Goal: Transaction & Acquisition: Purchase product/service

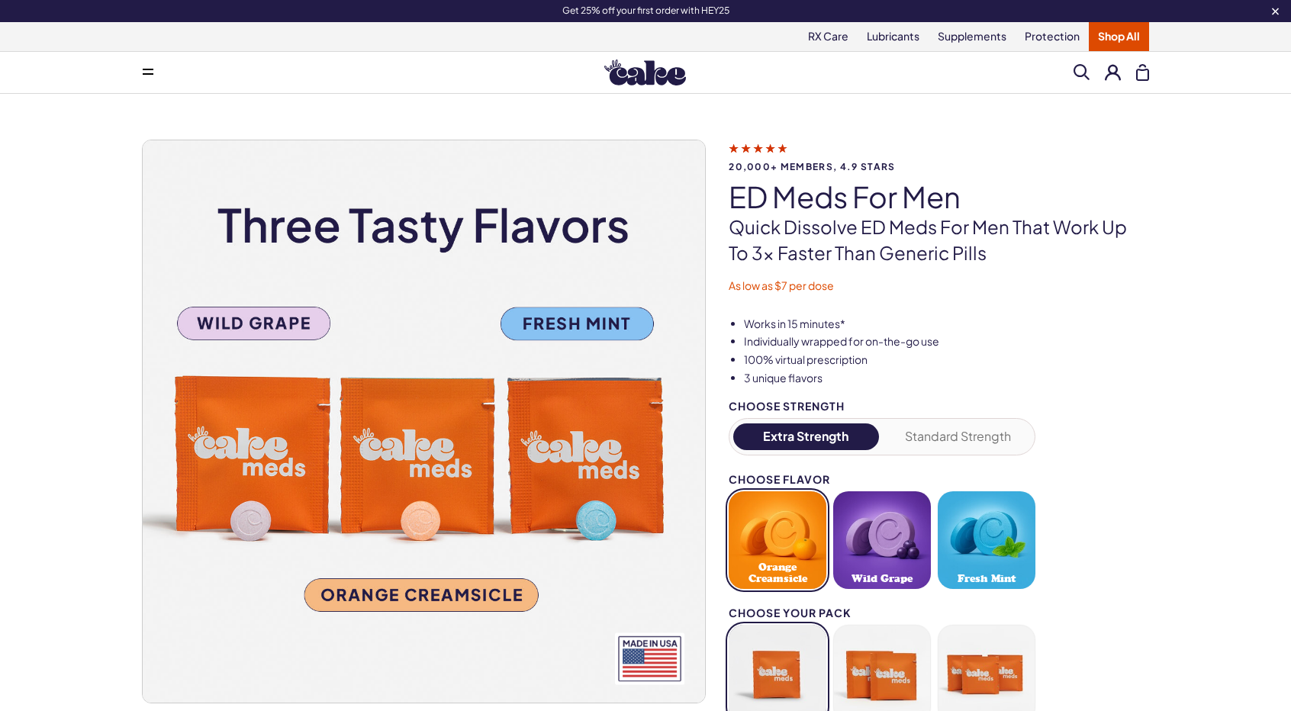
click at [648, 68] on img at bounding box center [645, 72] width 82 height 26
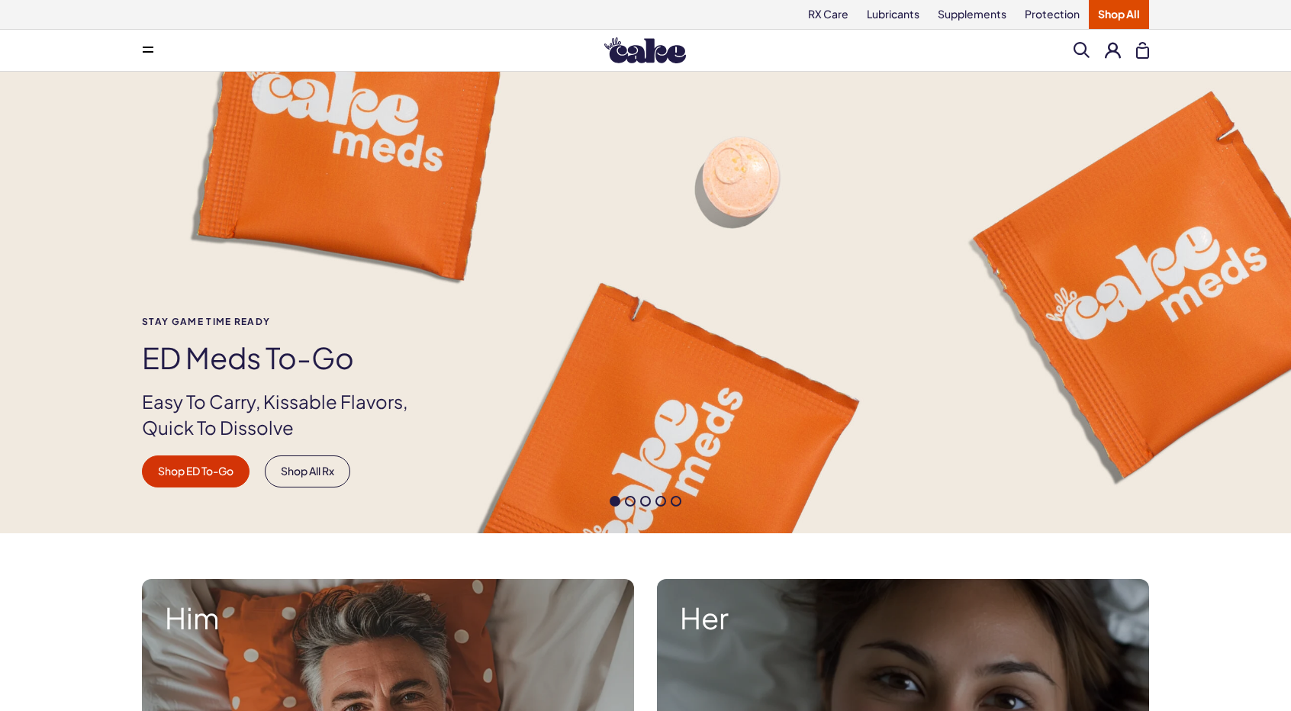
click at [139, 42] on button at bounding box center [148, 50] width 31 height 31
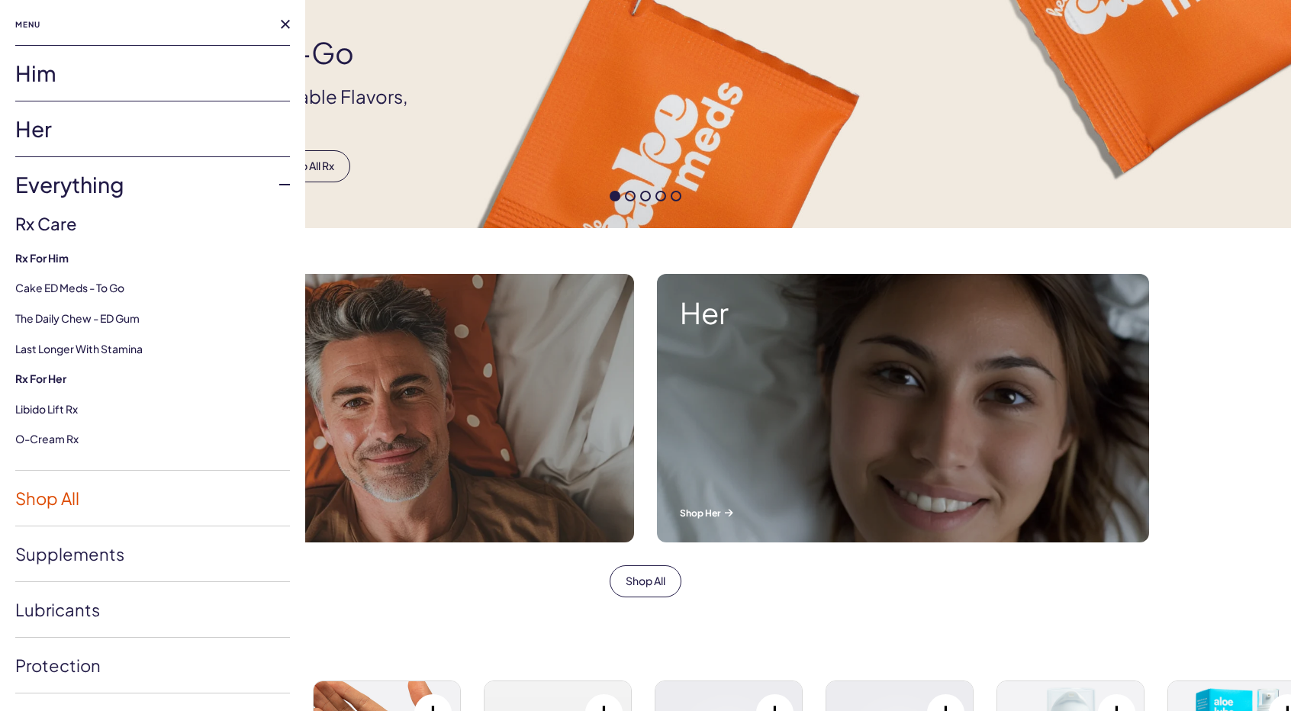
click at [72, 492] on link "Shop All" at bounding box center [152, 498] width 275 height 55
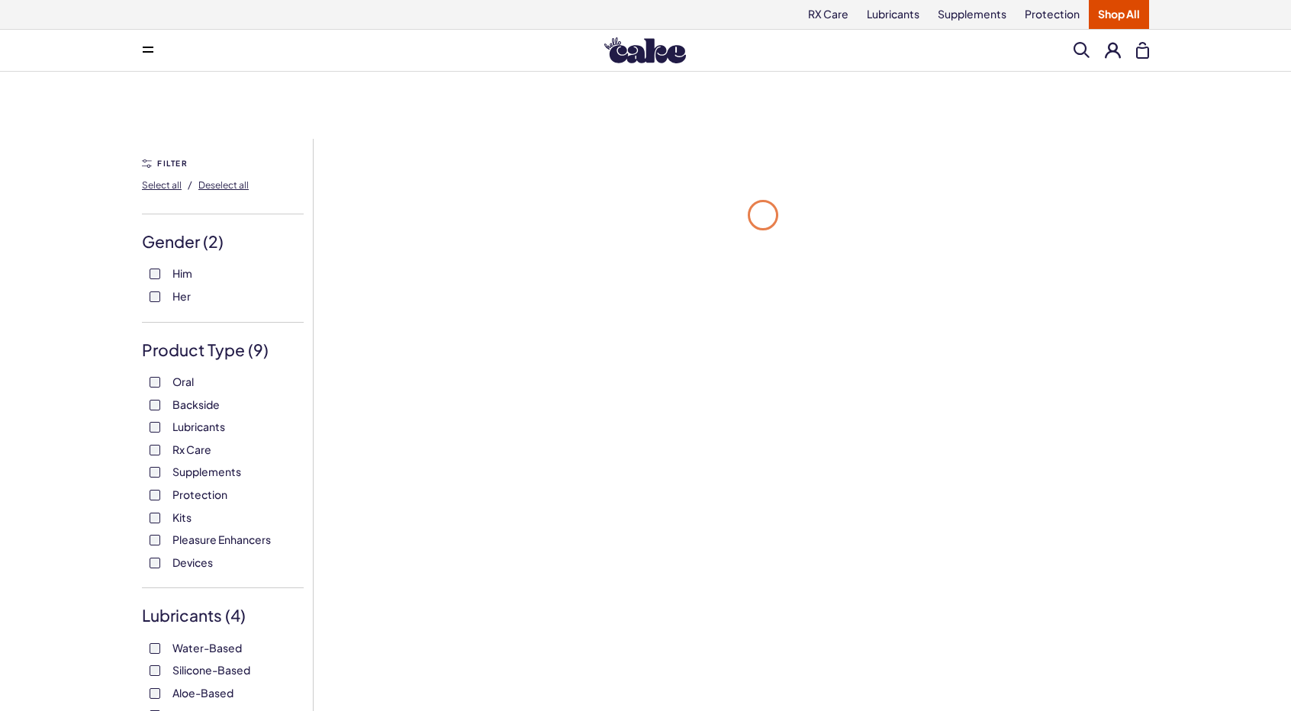
click at [148, 45] on button at bounding box center [148, 50] width 31 height 31
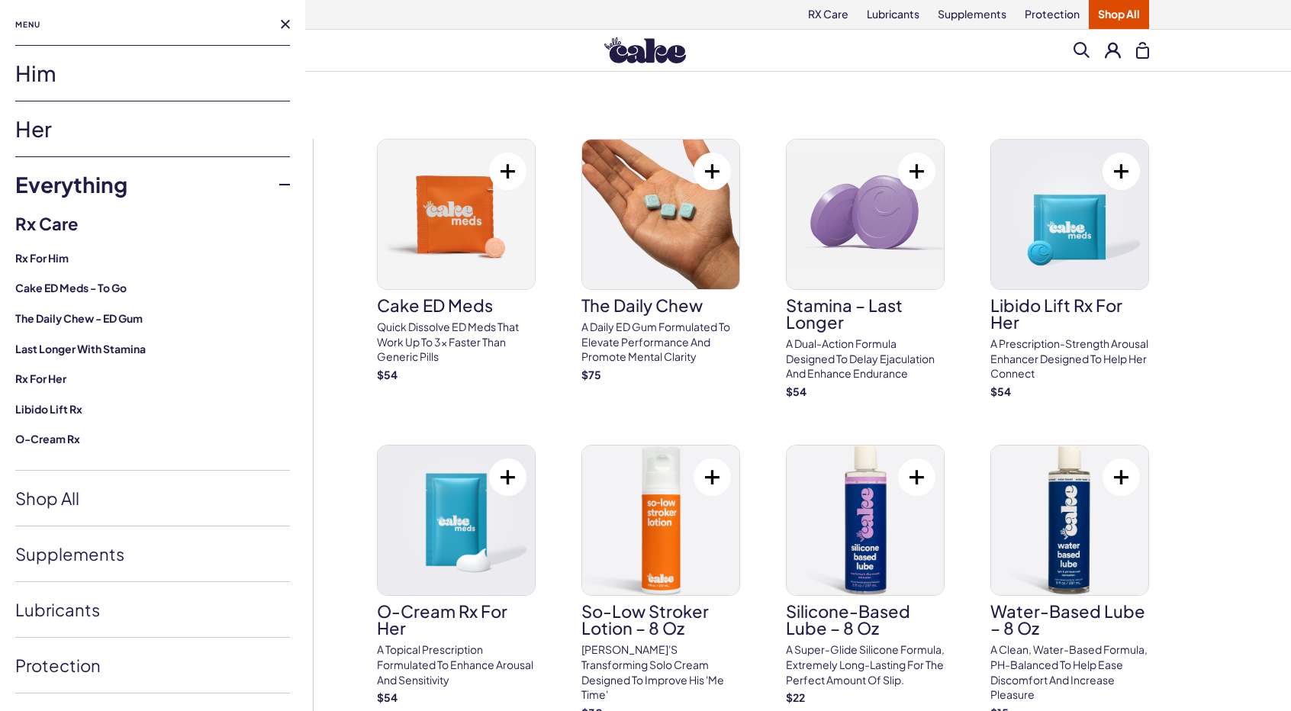
click at [197, 82] on link "Him" at bounding box center [152, 73] width 275 height 55
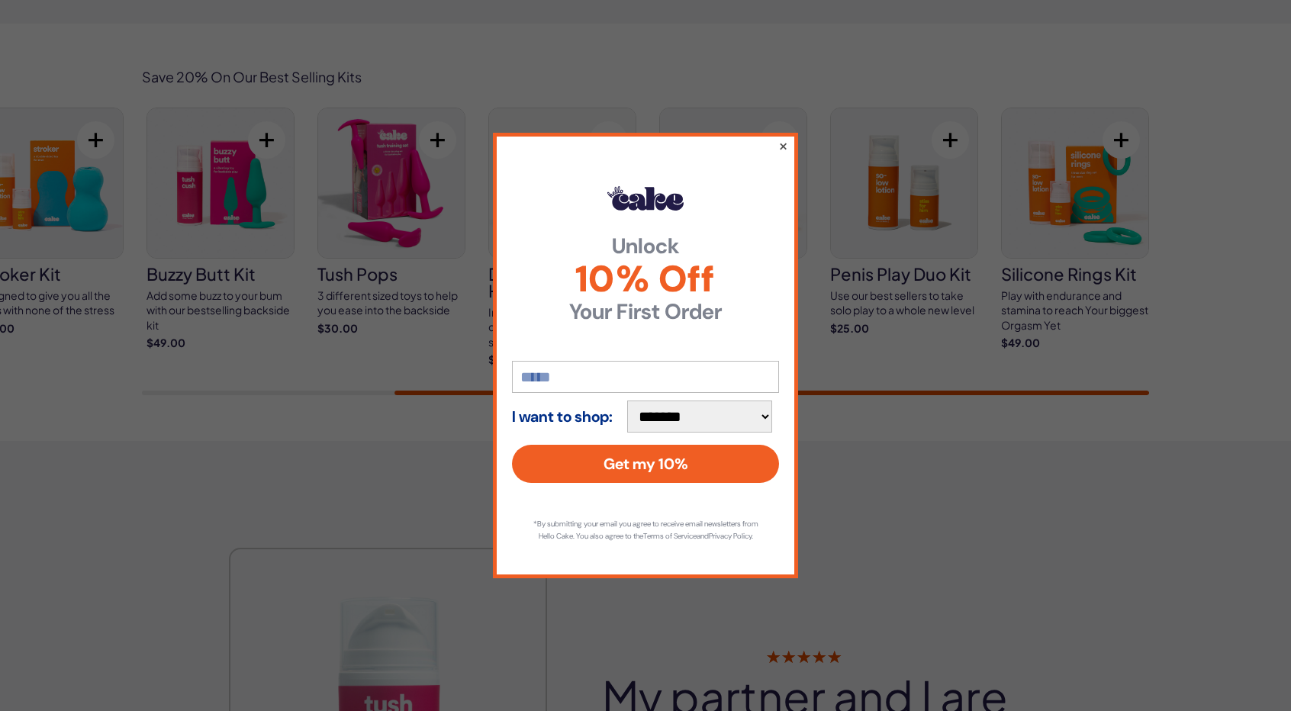
click at [784, 139] on button "×" at bounding box center [783, 146] width 10 height 18
